Goal: Transaction & Acquisition: Purchase product/service

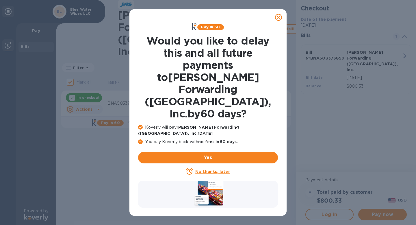
click at [278, 16] on icon at bounding box center [278, 17] width 7 height 7
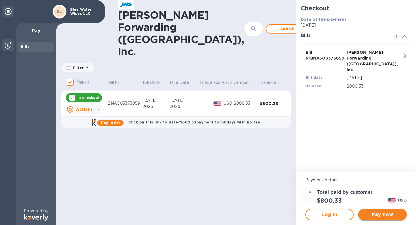
click at [370, 215] on span "Pay now" at bounding box center [382, 214] width 39 height 7
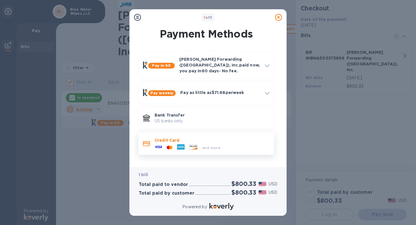
click at [222, 137] on p "Credit Card" at bounding box center [211, 140] width 115 height 6
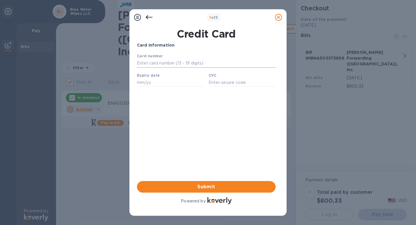
click at [181, 64] on input "text" at bounding box center [206, 63] width 139 height 9
type input "[CREDIT_CARD_NUMBER]"
type input "02/29"
type input "327"
click at [171, 173] on div "Card Information Your browser does not support iframes Submit Powered by" at bounding box center [206, 123] width 139 height 163
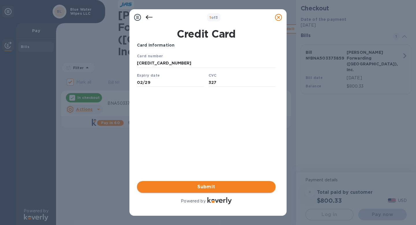
click at [199, 185] on span "Submit" at bounding box center [206, 186] width 129 height 7
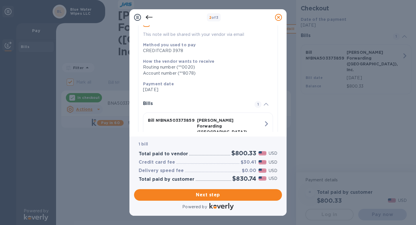
scroll to position [91, 0]
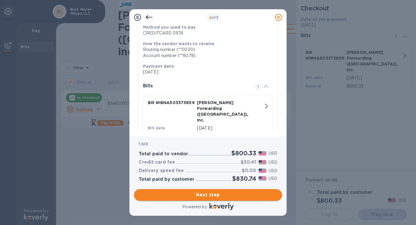
click at [231, 194] on span "Next step" at bounding box center [208, 194] width 139 height 7
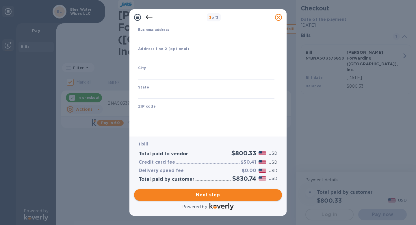
type input "[GEOGRAPHIC_DATA]"
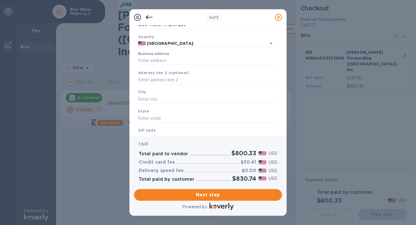
scroll to position [0, 0]
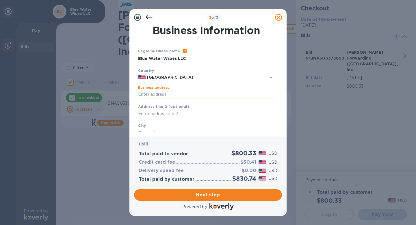
click at [169, 94] on input "Business address" at bounding box center [206, 94] width 136 height 9
type input "[STREET_ADDRESS]"
click at [175, 115] on input "text" at bounding box center [206, 113] width 136 height 9
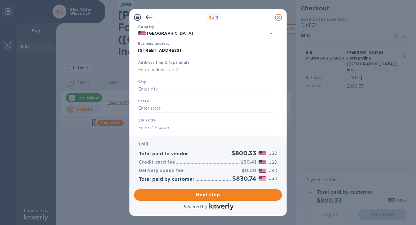
scroll to position [42, 0]
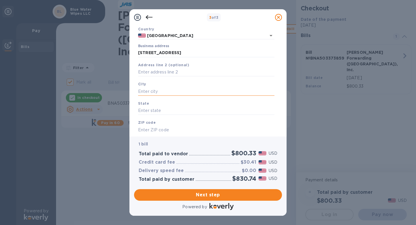
click at [160, 91] on input "text" at bounding box center [206, 91] width 136 height 9
type input "East Orange"
type input "NJ"
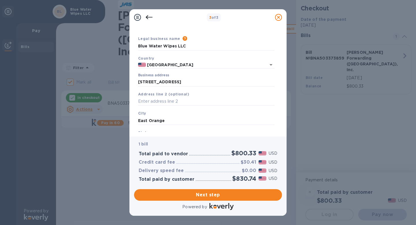
scroll to position [0, 0]
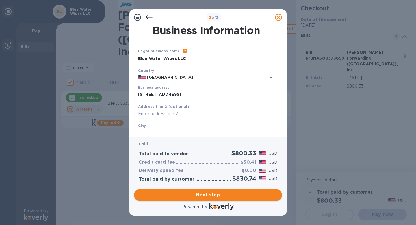
type input "07017"
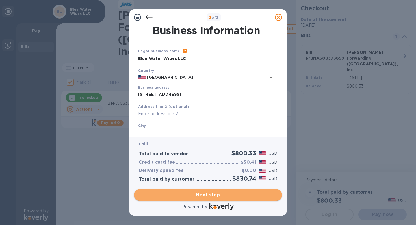
click at [208, 196] on span "Next step" at bounding box center [208, 194] width 139 height 7
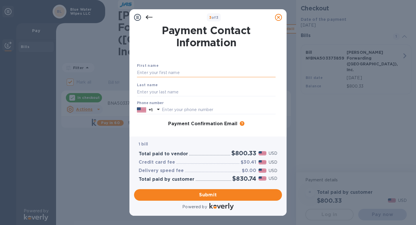
click at [181, 74] on input "text" at bounding box center [206, 72] width 139 height 9
type input "FATMA"
type input "OZBAY"
click at [186, 110] on input "text" at bounding box center [219, 109] width 114 height 9
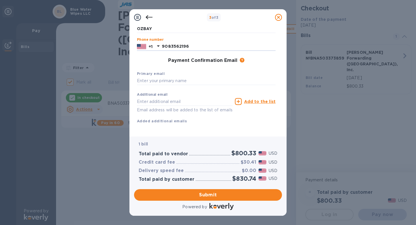
scroll to position [72, 0]
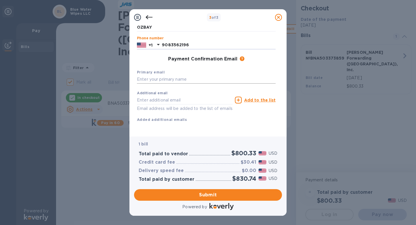
type input "9083562196"
click at [159, 75] on input "text" at bounding box center [206, 79] width 139 height 9
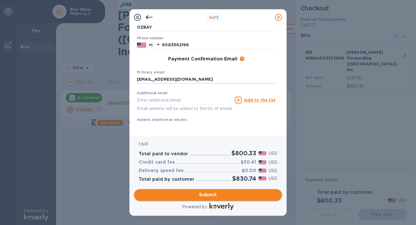
type input "[EMAIL_ADDRESS][DOMAIN_NAME]"
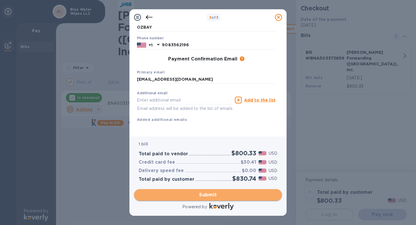
click at [213, 197] on span "Submit" at bounding box center [208, 194] width 139 height 7
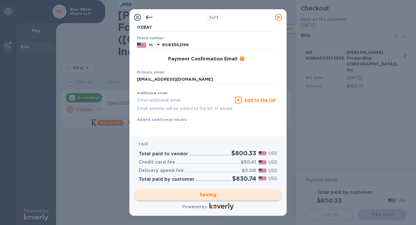
checkbox input "false"
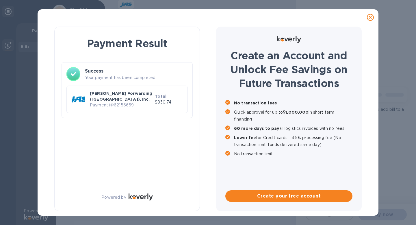
scroll to position [0, 0]
